Goal: Navigation & Orientation: Find specific page/section

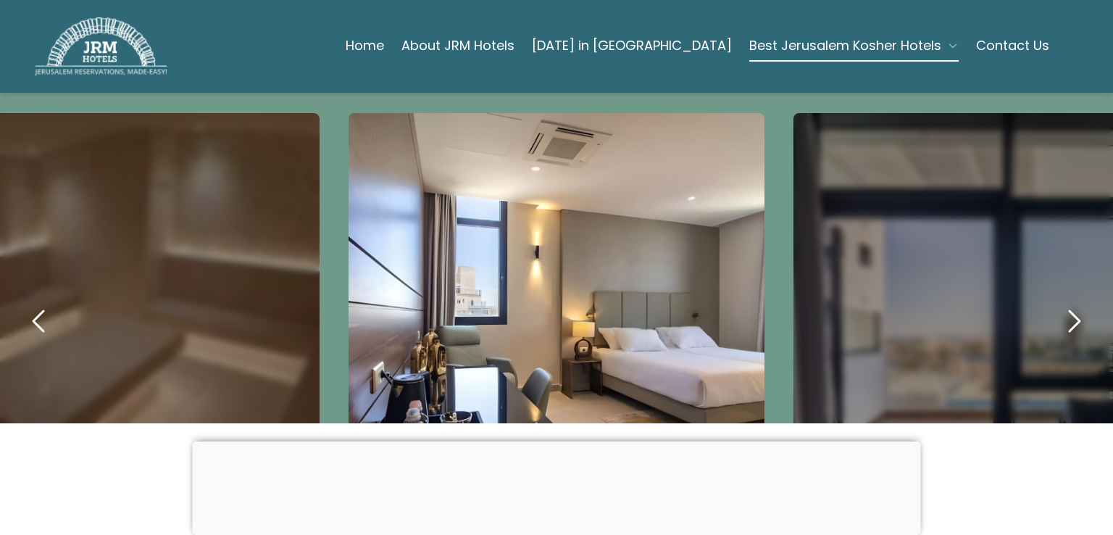
scroll to position [671, 0]
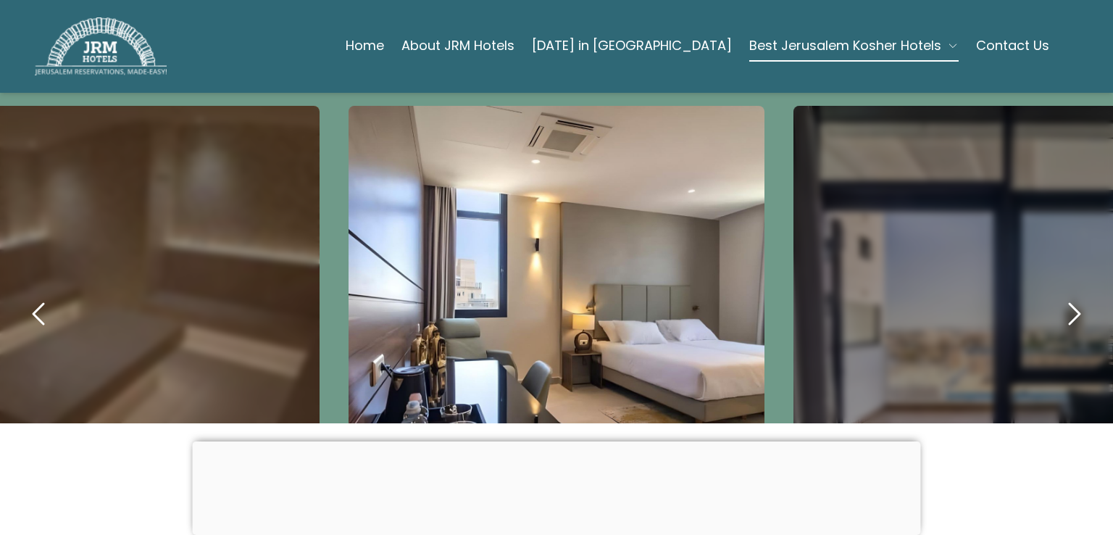
click at [1057, 296] on icon "next" at bounding box center [1074, 313] width 35 height 35
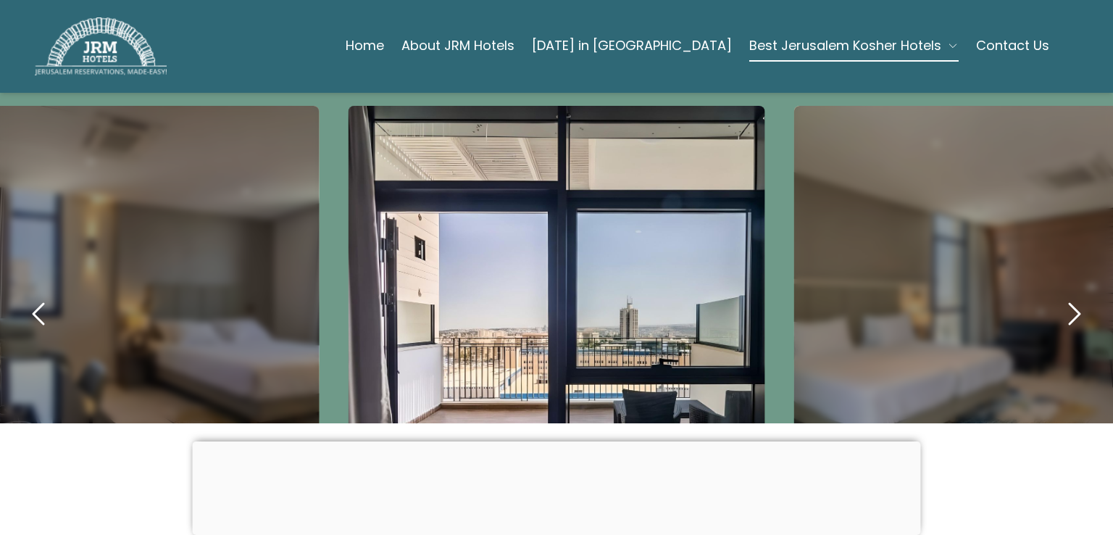
click at [1057, 296] on icon "next" at bounding box center [1074, 313] width 35 height 35
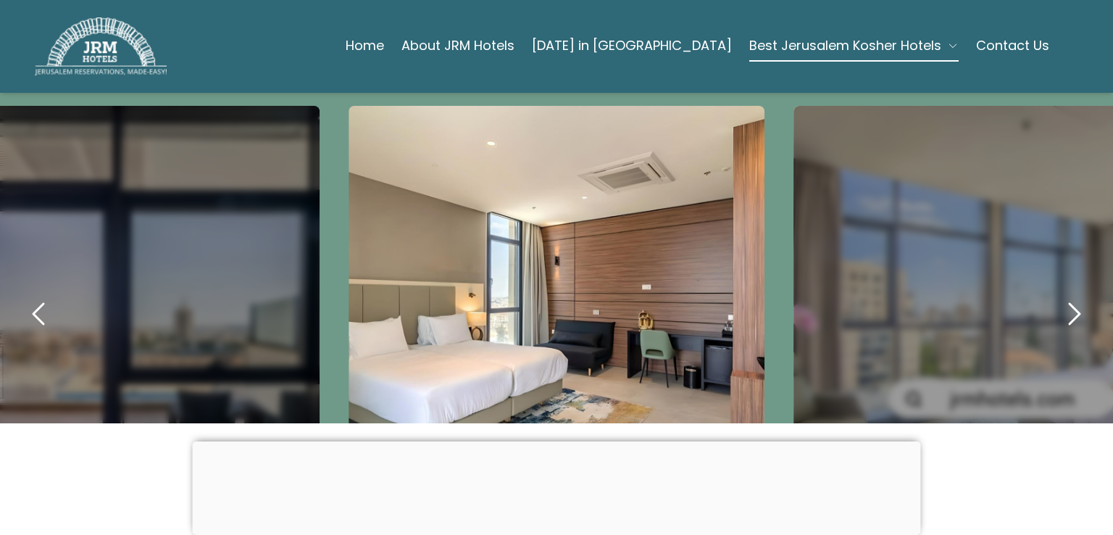
click at [1057, 296] on icon "next" at bounding box center [1074, 313] width 35 height 35
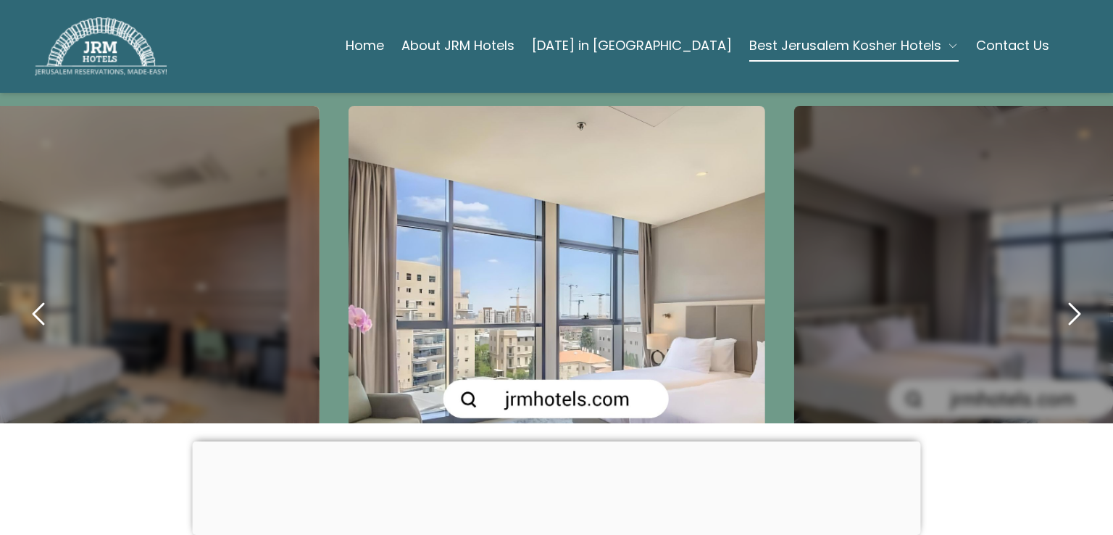
click at [1057, 296] on icon "next" at bounding box center [1074, 313] width 35 height 35
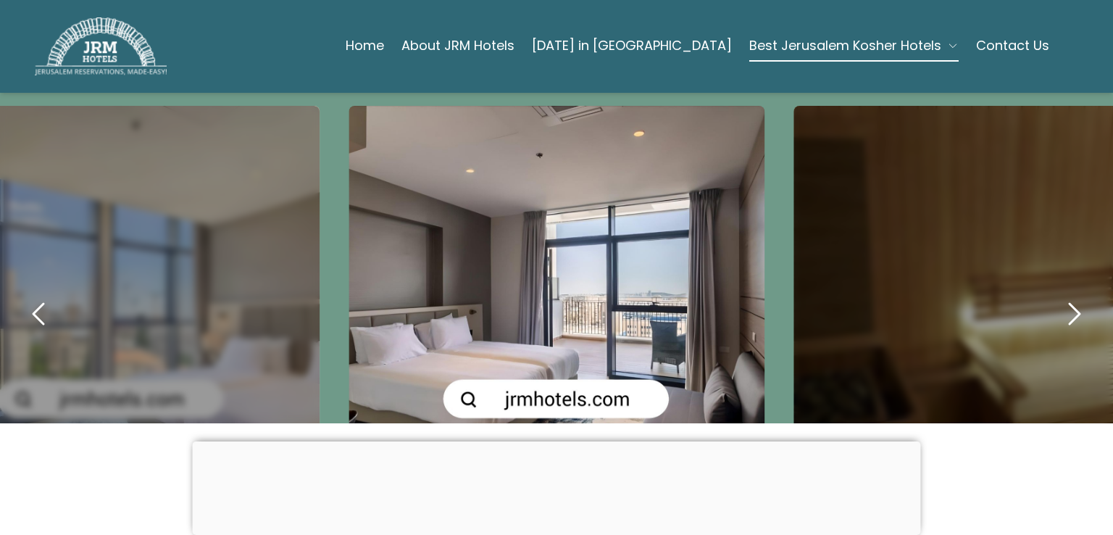
click at [1057, 296] on icon "next" at bounding box center [1074, 313] width 35 height 35
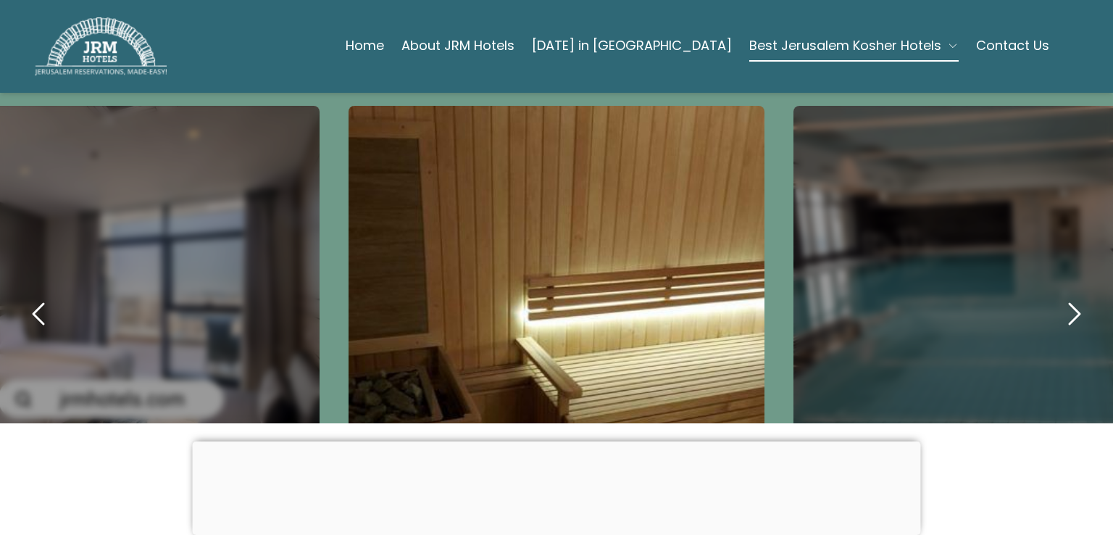
click at [1065, 296] on icon "next" at bounding box center [1074, 313] width 35 height 35
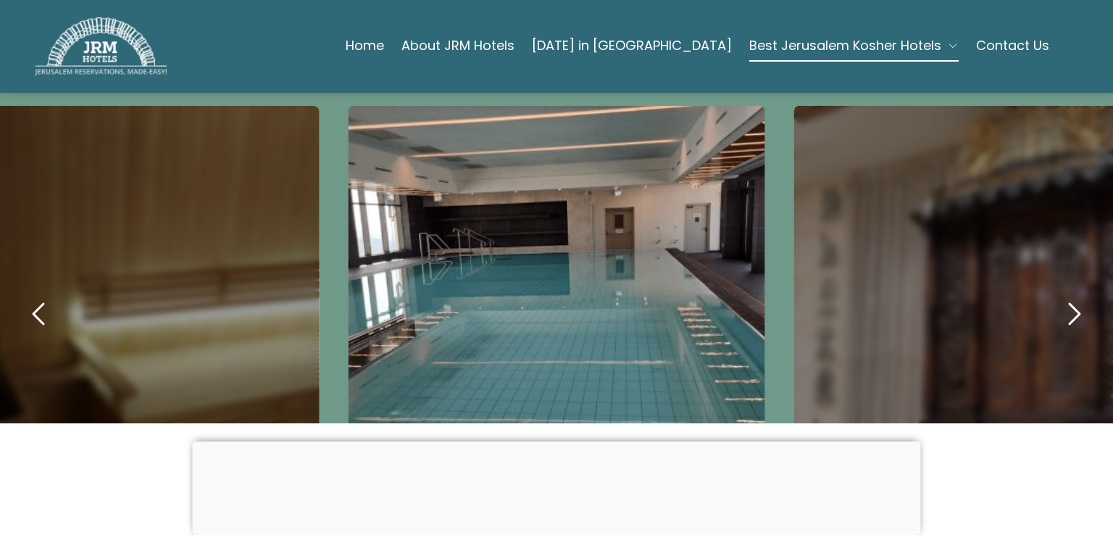
click at [1065, 296] on icon "next" at bounding box center [1074, 313] width 35 height 35
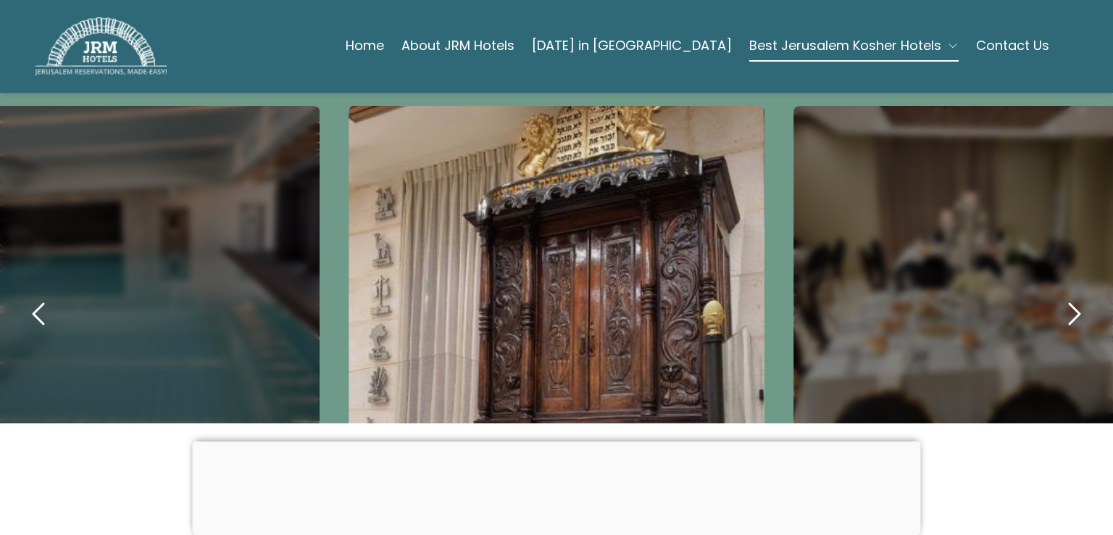
click at [29, 296] on icon "previous" at bounding box center [39, 313] width 35 height 35
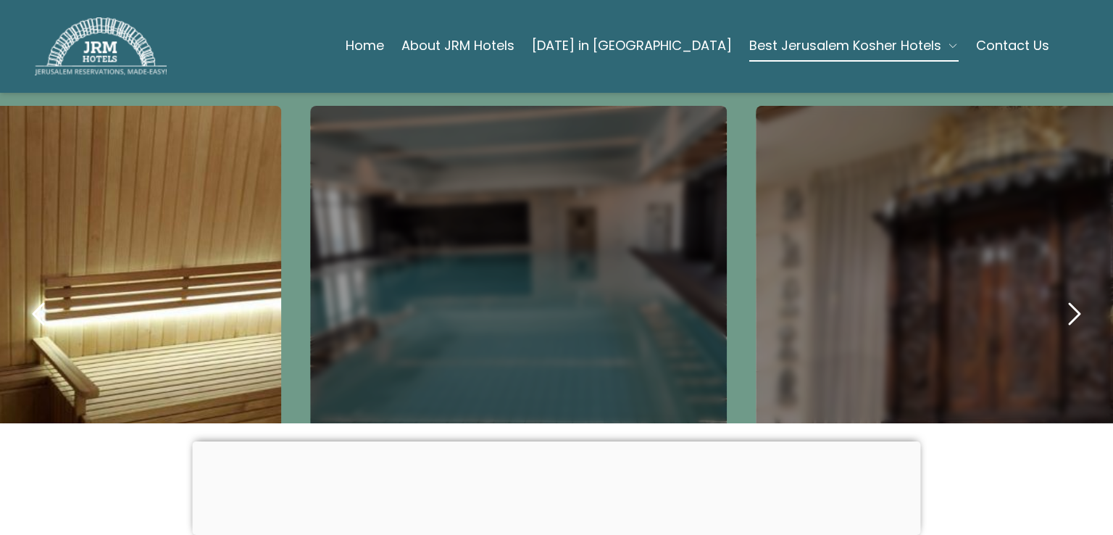
click at [29, 296] on icon "previous" at bounding box center [39, 313] width 35 height 35
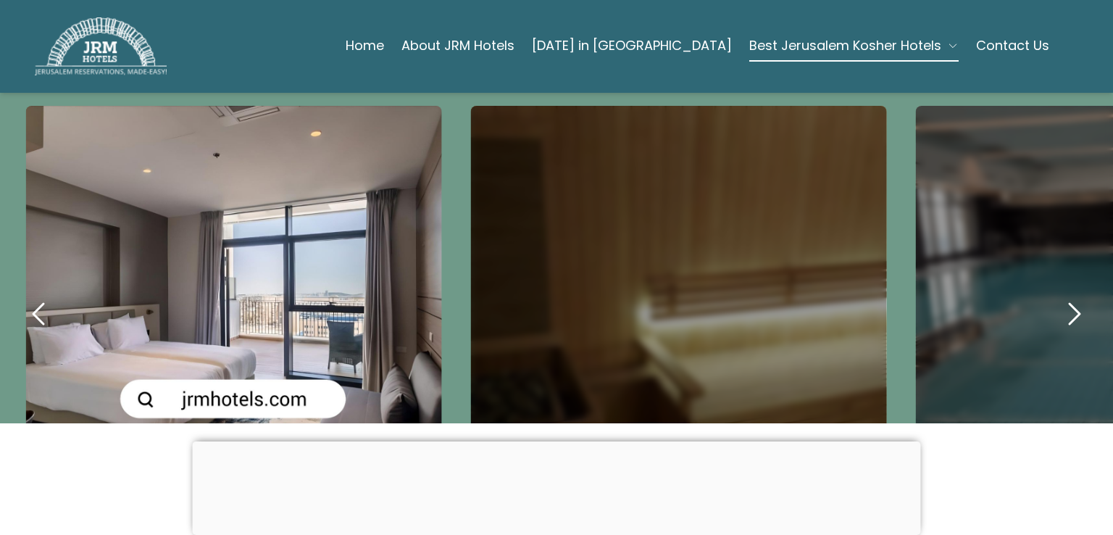
click at [29, 296] on icon "previous" at bounding box center [39, 313] width 35 height 35
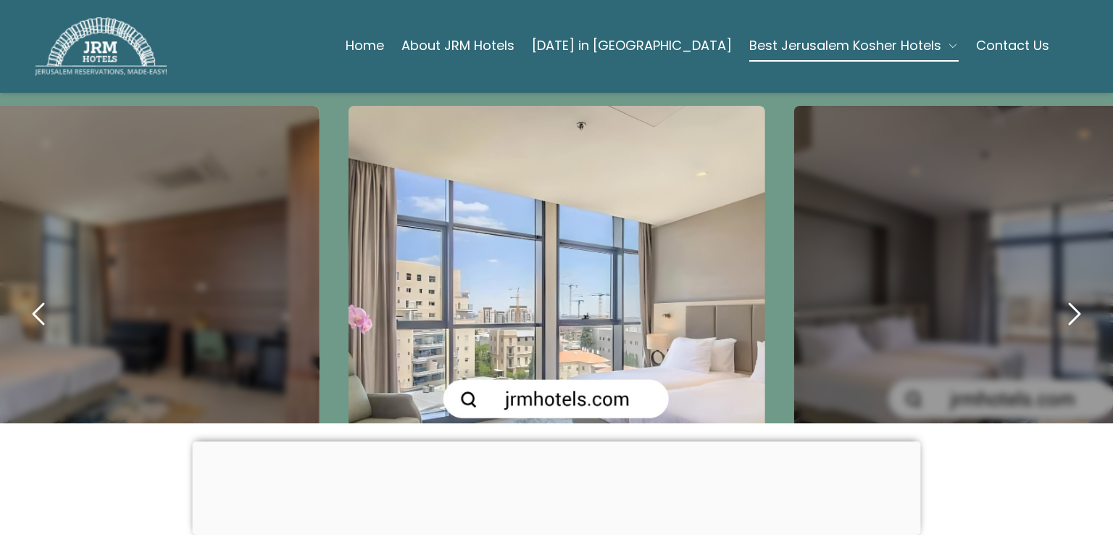
click at [768, 51] on span "Best Jerusalem Kosher Hotels" at bounding box center [845, 46] width 192 height 20
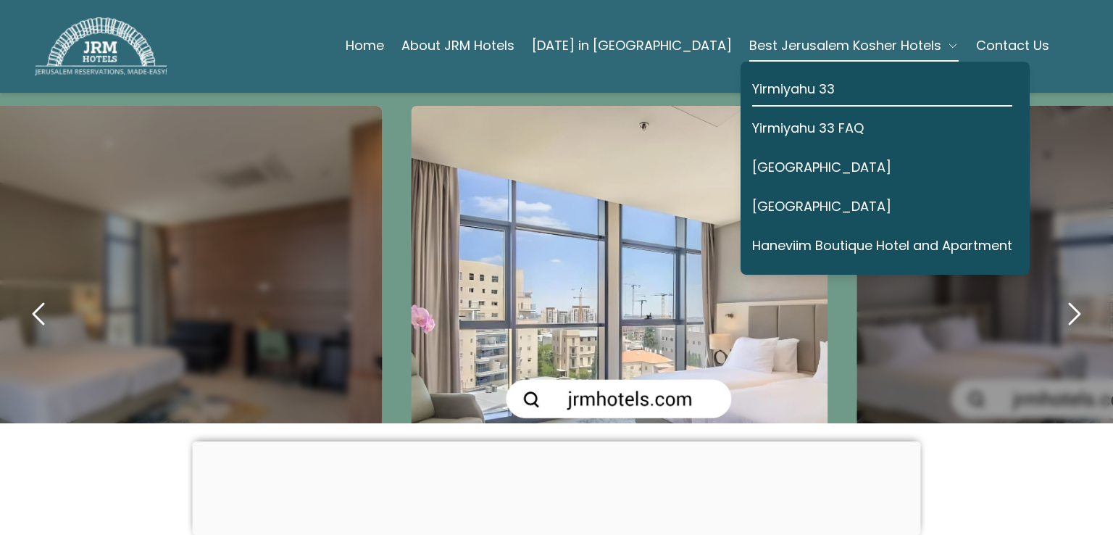
click at [525, 207] on div "carousel-slider" at bounding box center [620, 314] width 416 height 416
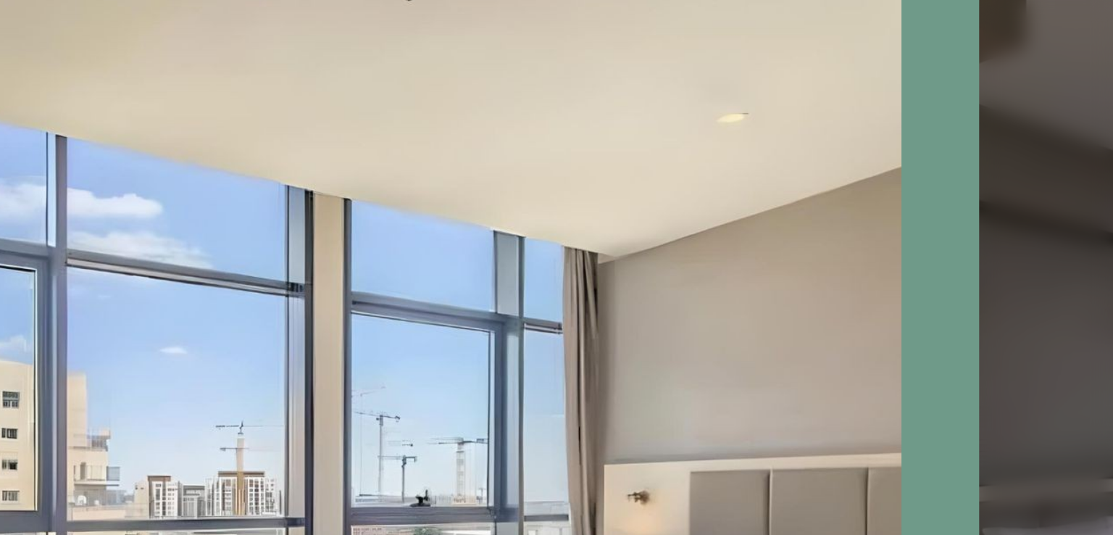
drag, startPoint x: 525, startPoint y: 207, endPoint x: 368, endPoint y: 118, distance: 180.4
click at [368, 118] on div "carousel-slider" at bounding box center [458, 314] width 416 height 416
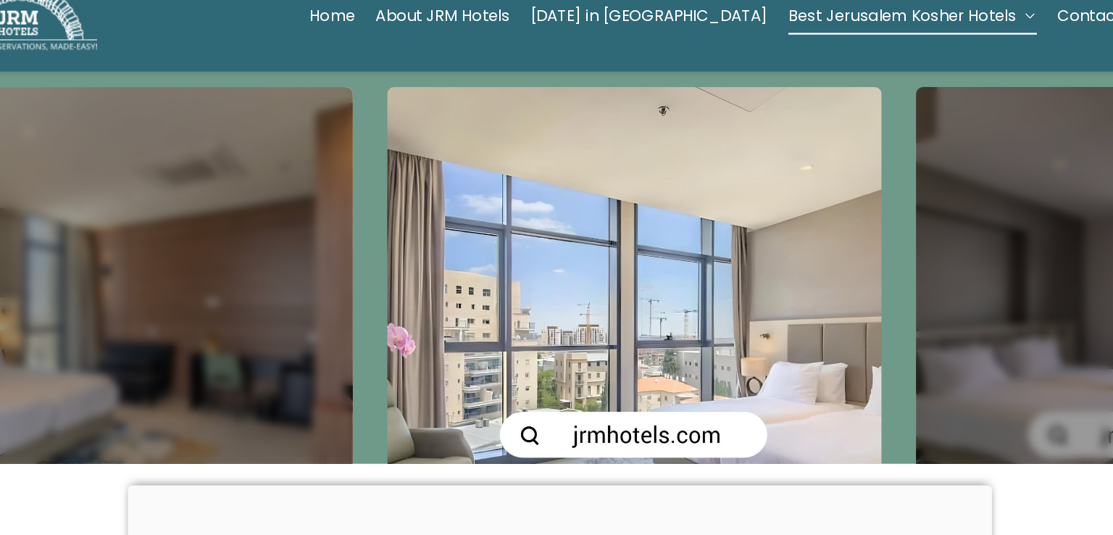
click at [968, 263] on div "carousel-slider" at bounding box center [1065, 314] width 416 height 416
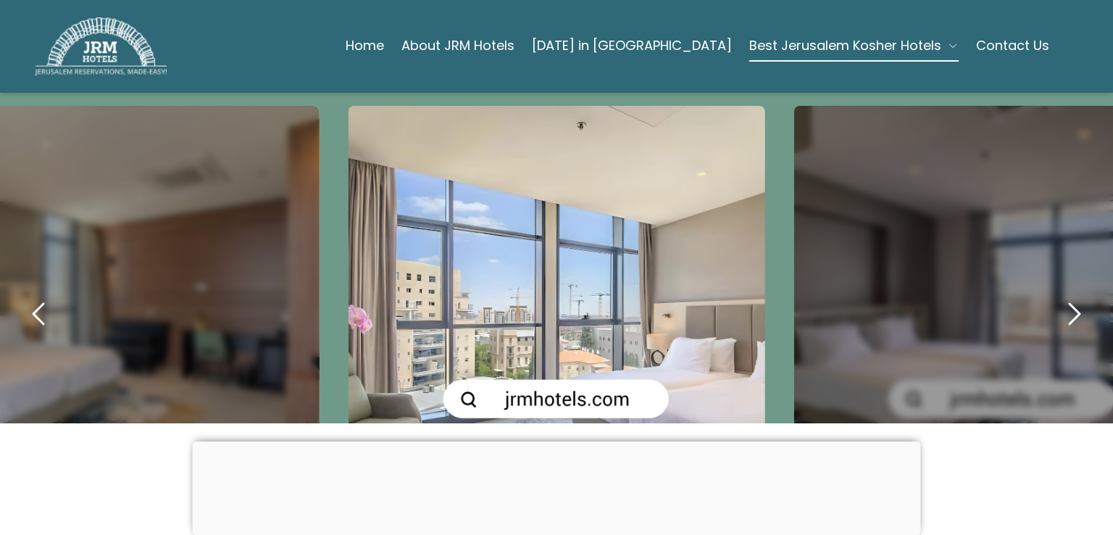
click at [53, 296] on icon "previous" at bounding box center [39, 313] width 35 height 35
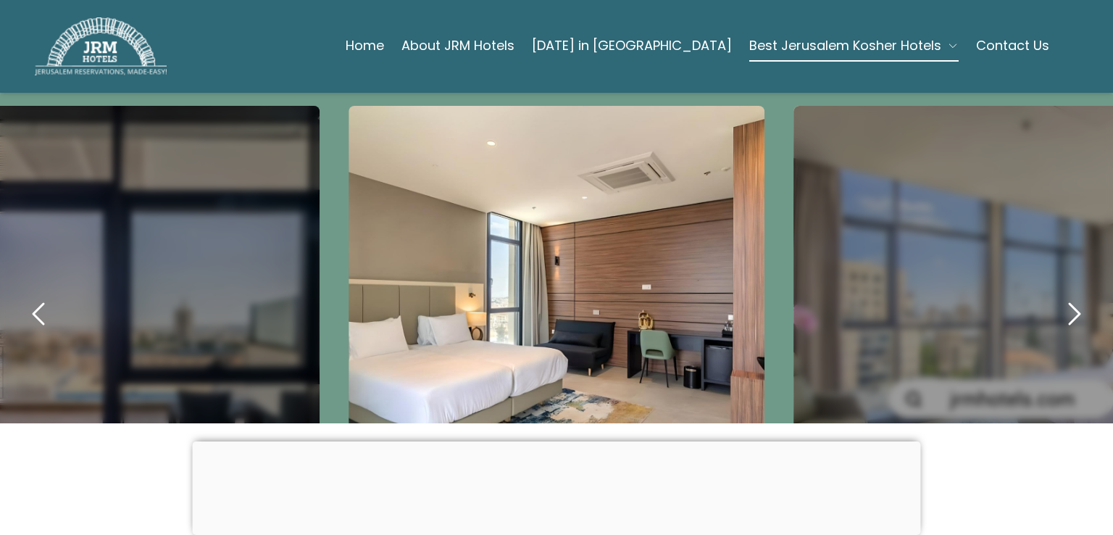
click at [53, 296] on icon "previous" at bounding box center [39, 313] width 35 height 35
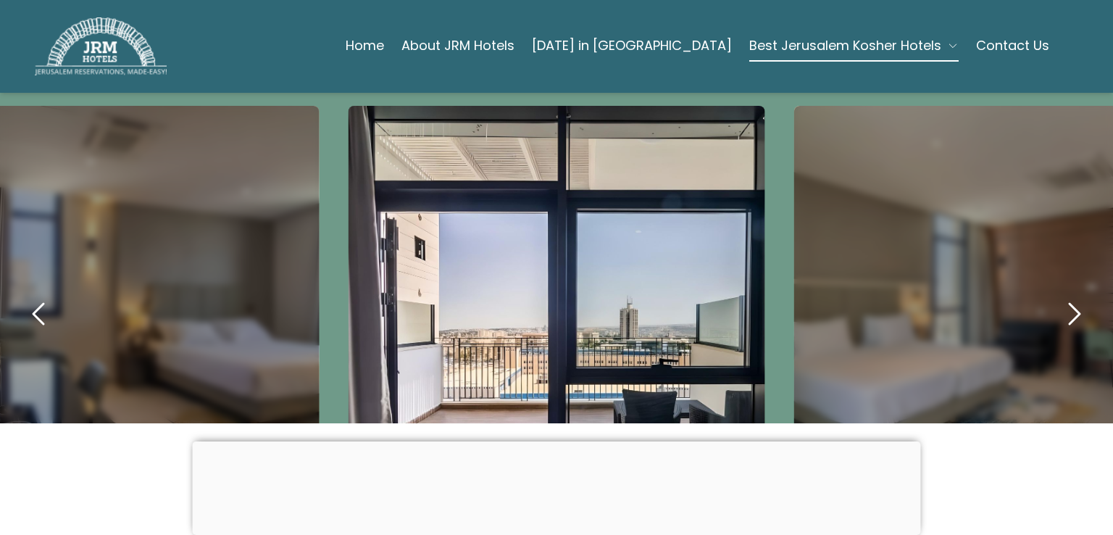
click at [53, 296] on icon "previous" at bounding box center [39, 313] width 35 height 35
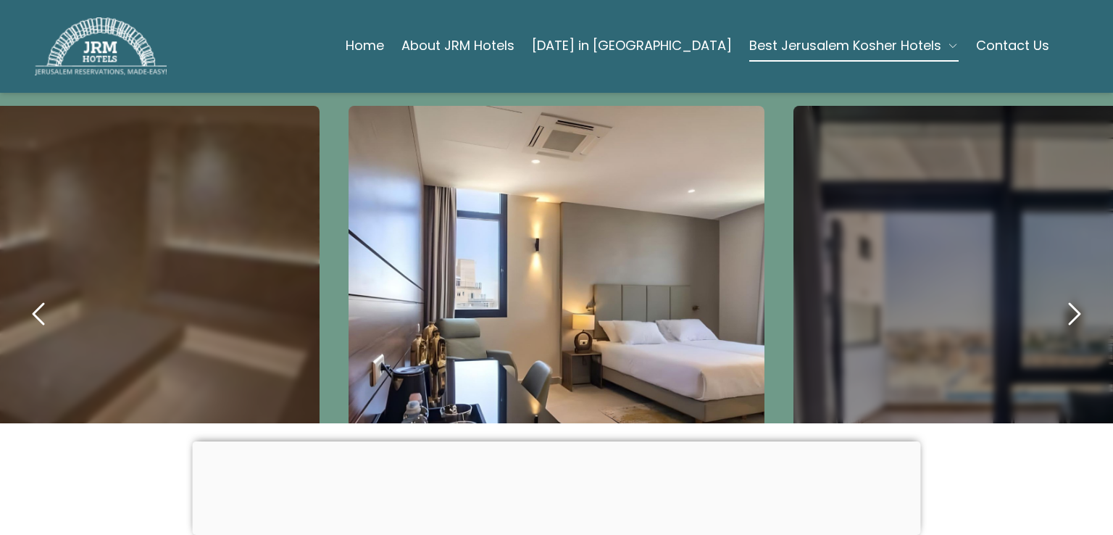
click at [53, 296] on icon "previous" at bounding box center [39, 313] width 35 height 35
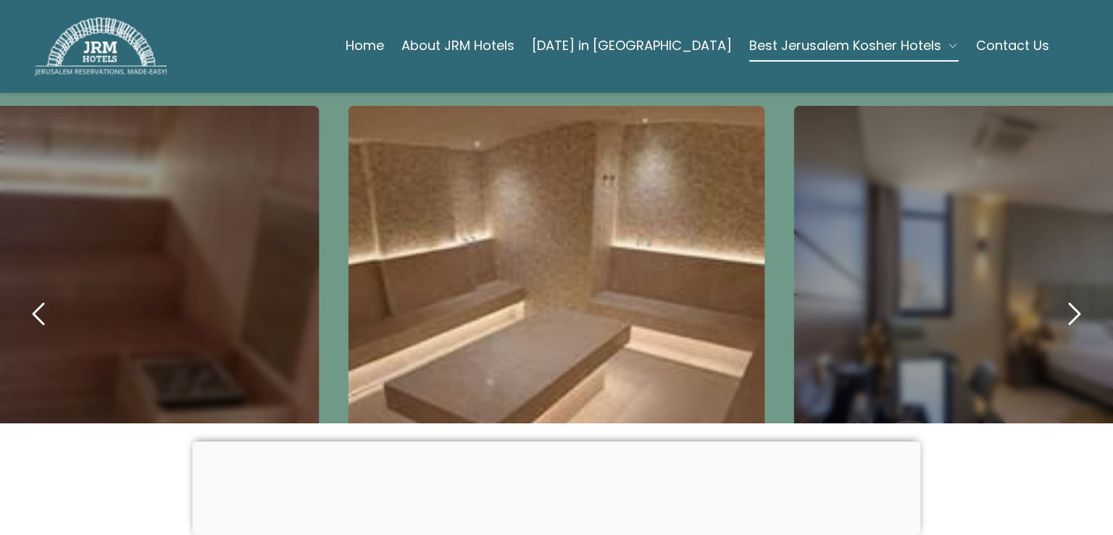
click at [53, 296] on icon "previous" at bounding box center [39, 313] width 35 height 35
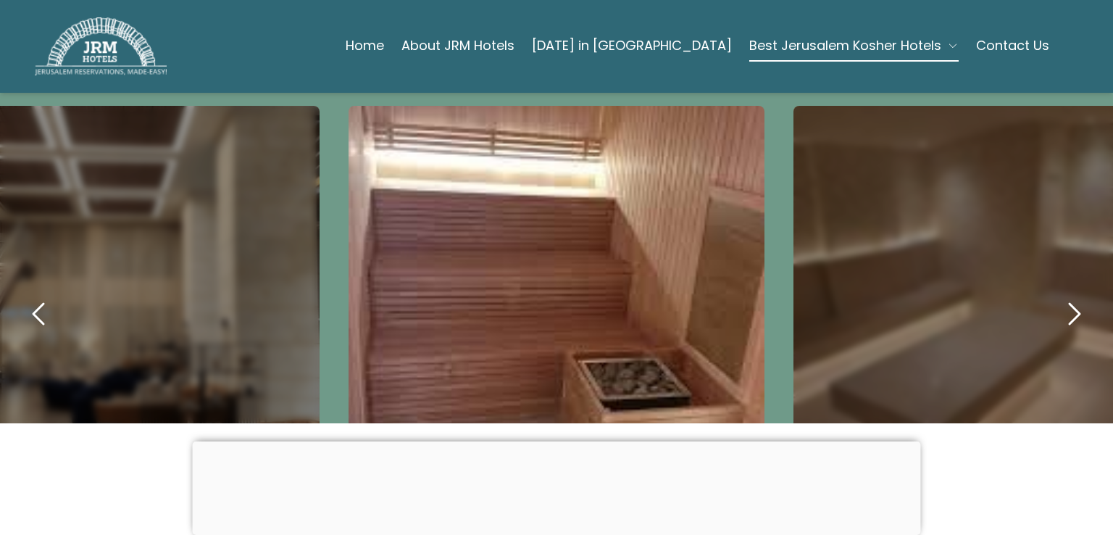
click at [53, 296] on icon "previous" at bounding box center [39, 313] width 35 height 35
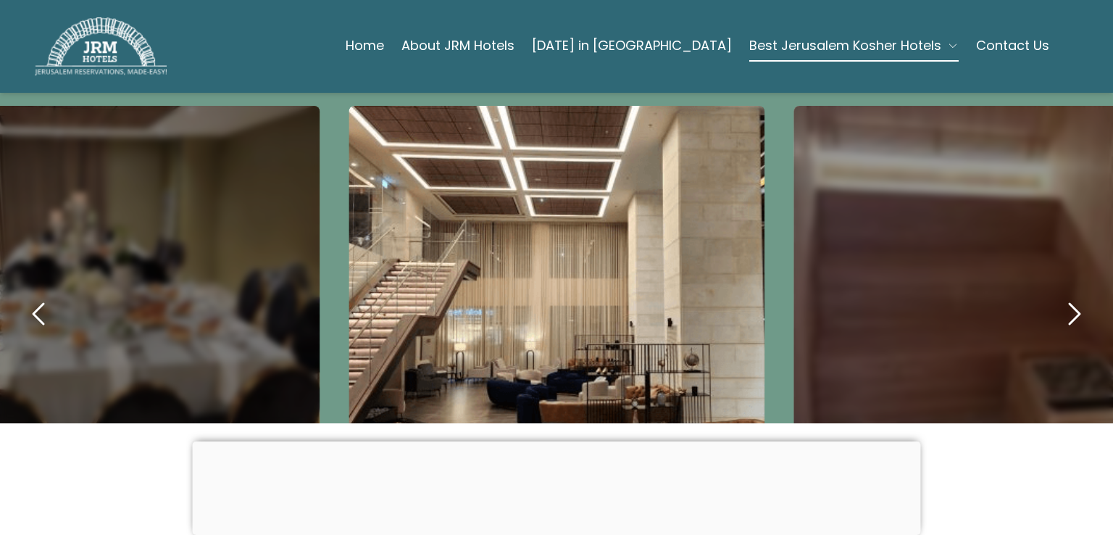
click at [53, 296] on icon "previous" at bounding box center [39, 313] width 35 height 35
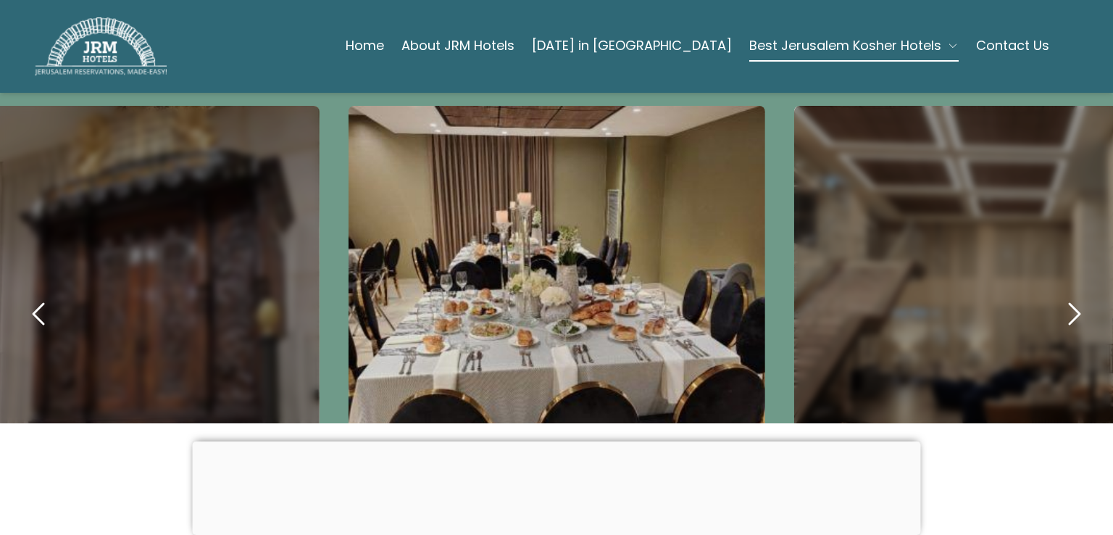
click at [53, 296] on icon "previous" at bounding box center [39, 313] width 35 height 35
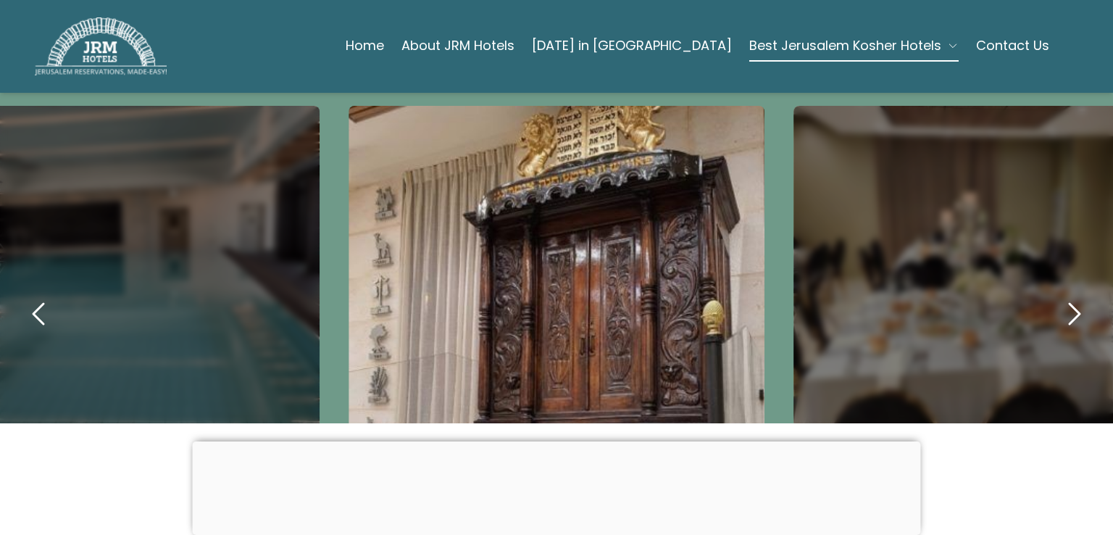
click at [53, 296] on icon "previous" at bounding box center [39, 313] width 35 height 35
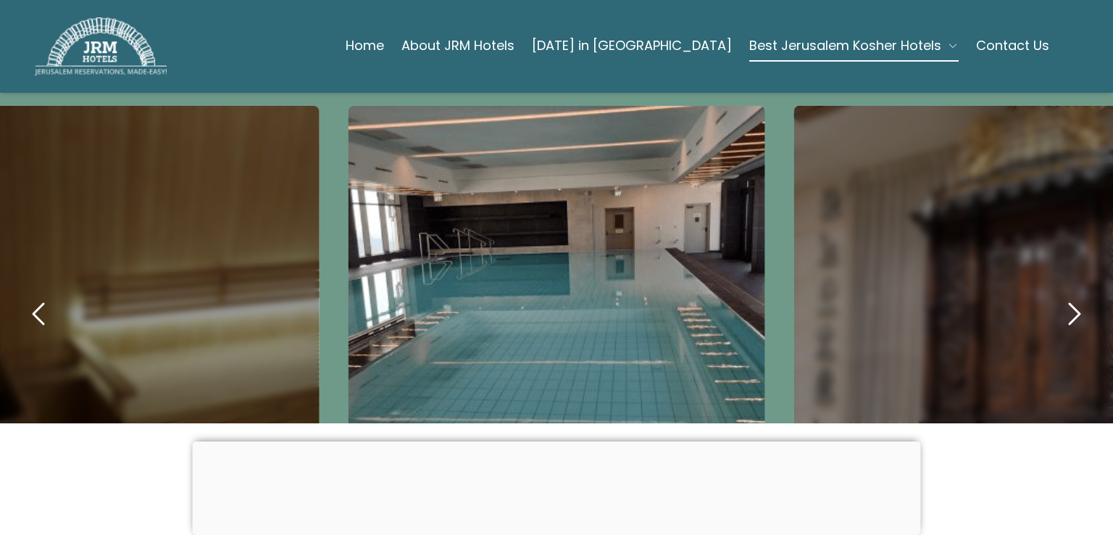
click at [53, 296] on icon "previous" at bounding box center [39, 313] width 35 height 35
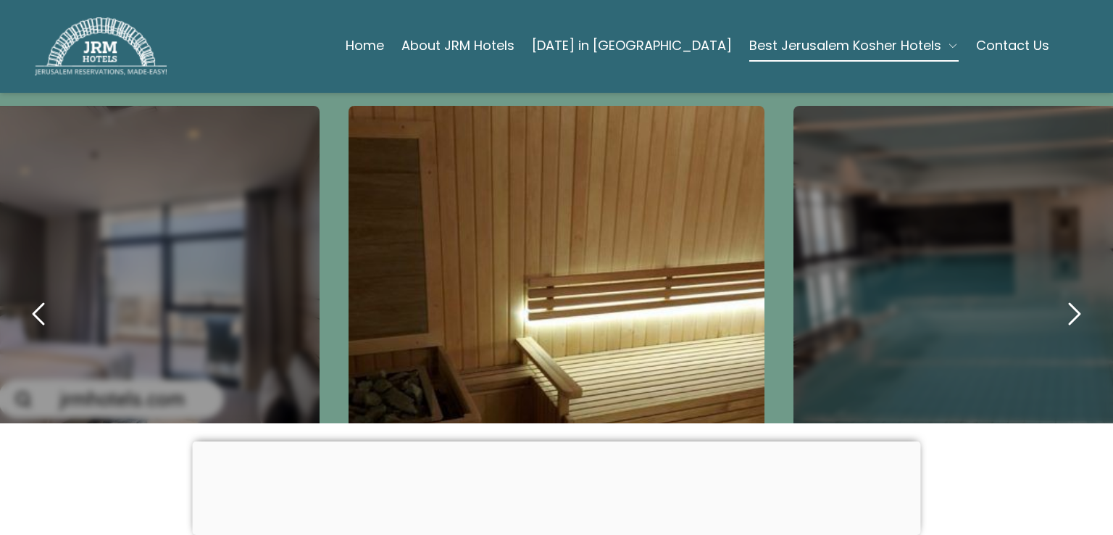
click at [17, 289] on button "previous" at bounding box center [38, 313] width 49 height 49
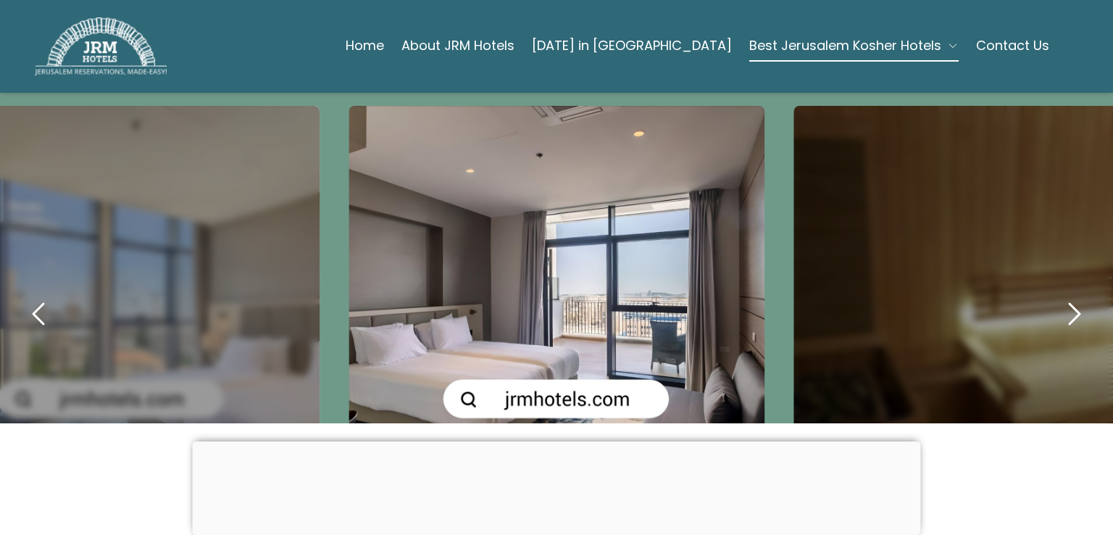
click at [17, 289] on button "previous" at bounding box center [38, 313] width 49 height 49
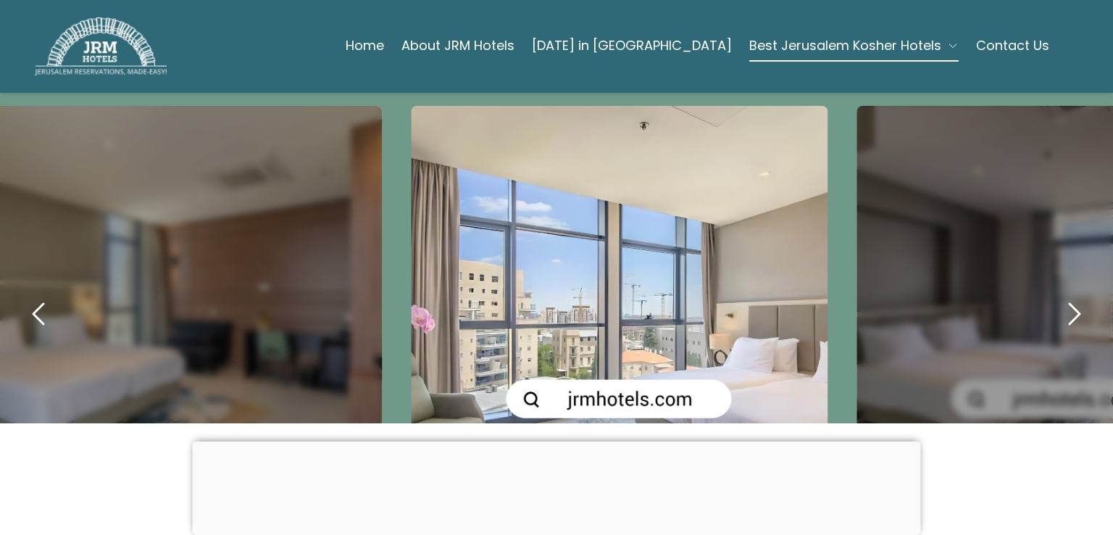
click at [1055, 222] on div "carousel-slider" at bounding box center [1065, 314] width 416 height 416
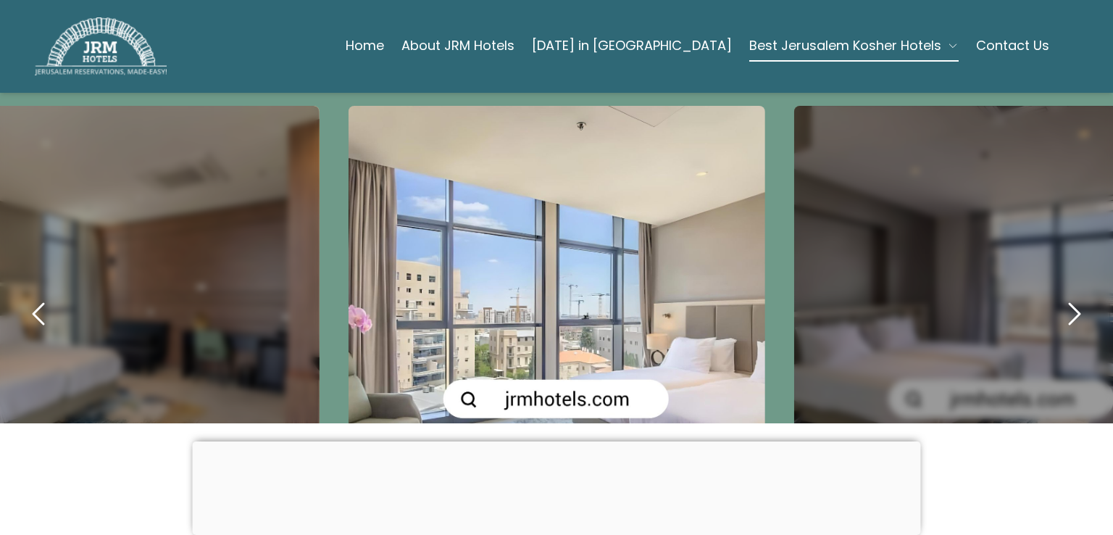
click at [1070, 304] on icon "next" at bounding box center [1075, 314] width 10 height 20
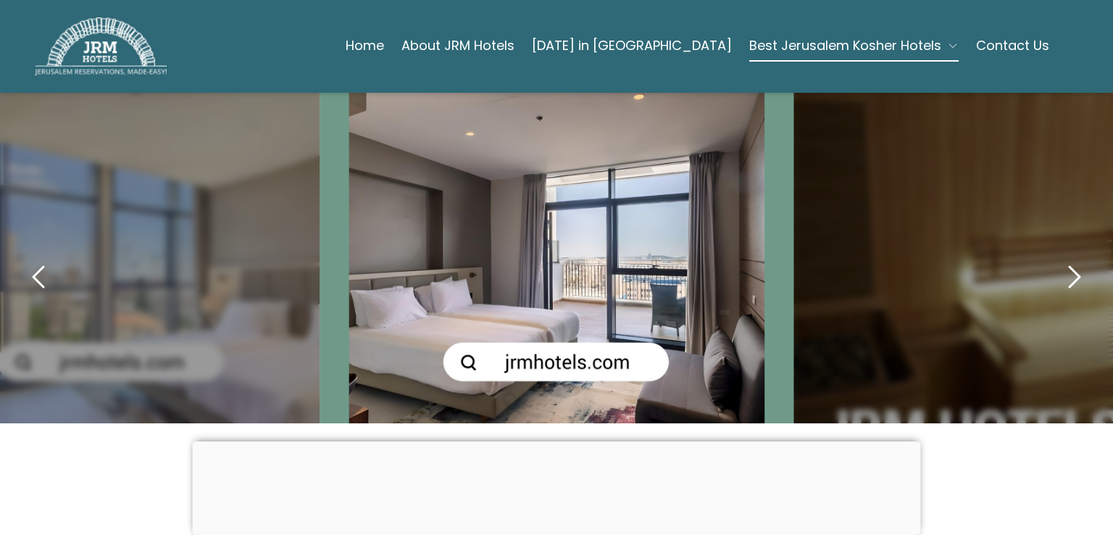
scroll to position [707, 0]
click at [19, 253] on button "previous" at bounding box center [38, 277] width 49 height 49
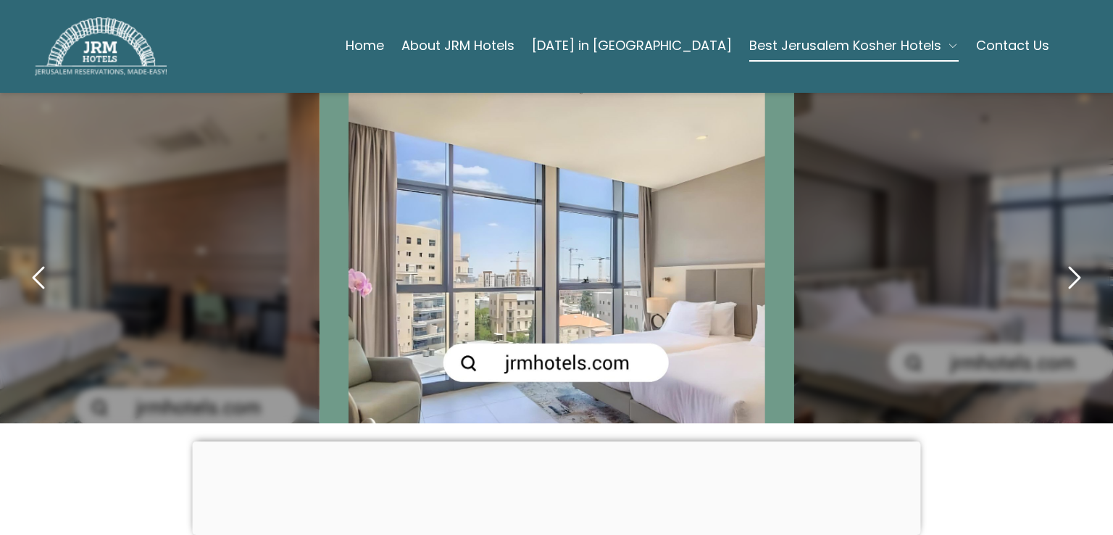
click at [57, 244] on div "carousel-slider" at bounding box center [111, 278] width 416 height 416
click at [33, 260] on icon "previous" at bounding box center [39, 277] width 35 height 35
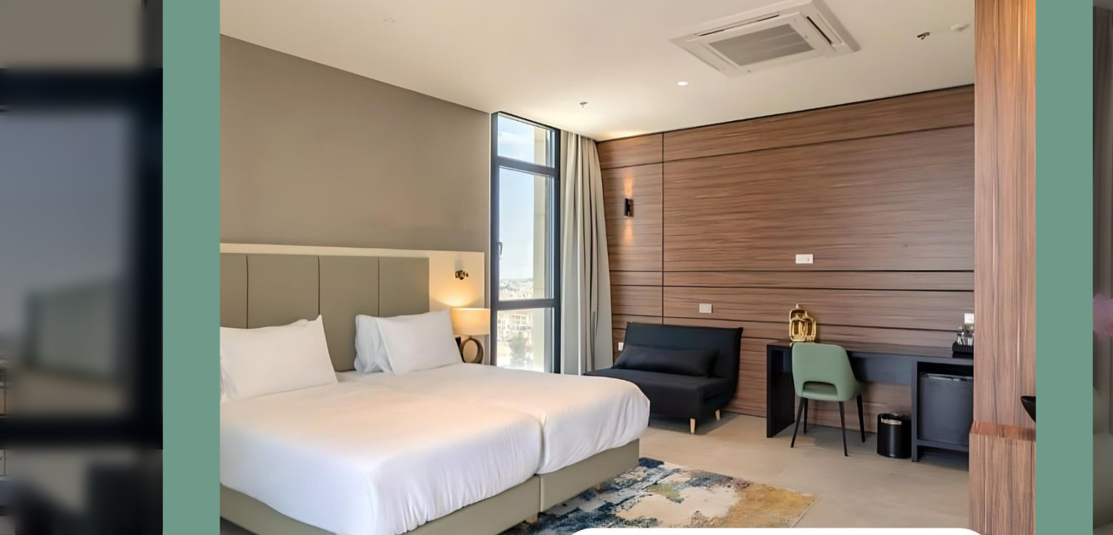
click at [389, 351] on div "carousel-slider" at bounding box center [557, 278] width 416 height 416
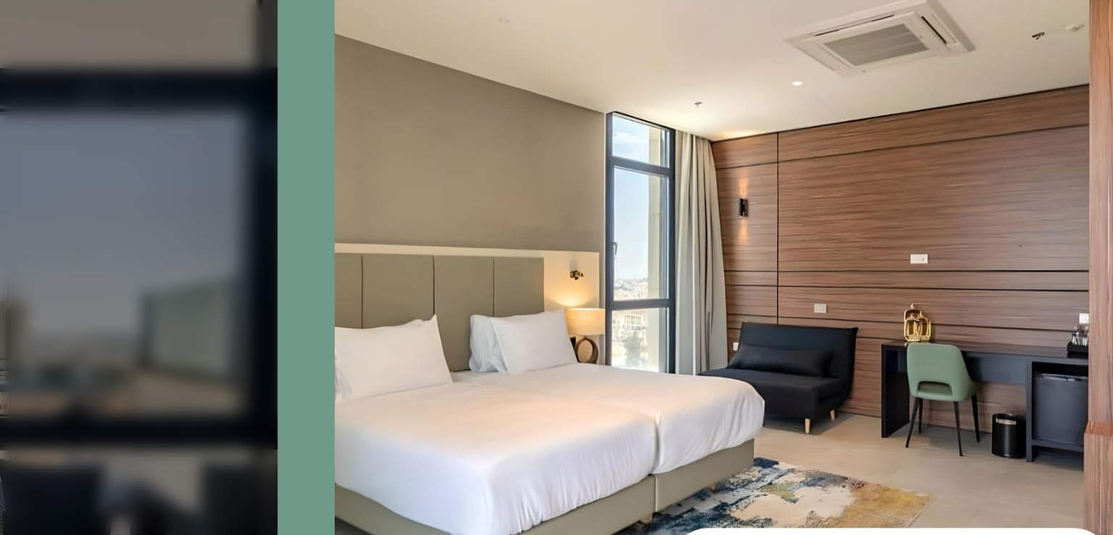
click at [407, 351] on div "carousel-slider" at bounding box center [615, 278] width 416 height 416
